Goal: Task Accomplishment & Management: Use online tool/utility

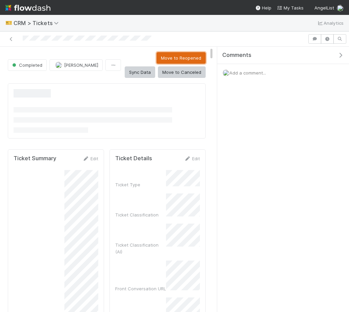
click at [156, 60] on button "Move to Reopened" at bounding box center [180, 58] width 49 height 12
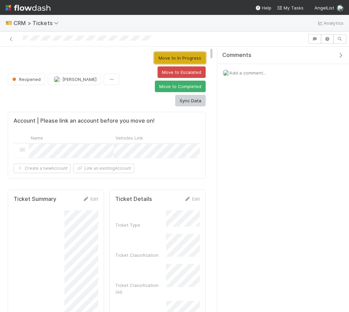
click at [171, 59] on button "Move to In Progress" at bounding box center [179, 58] width 51 height 12
